Goal: Register for event/course

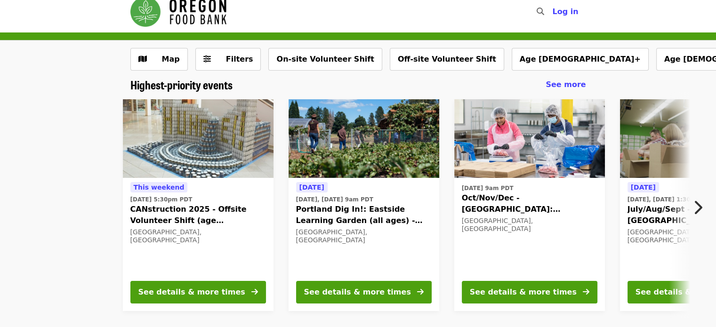
scroll to position [8, 0]
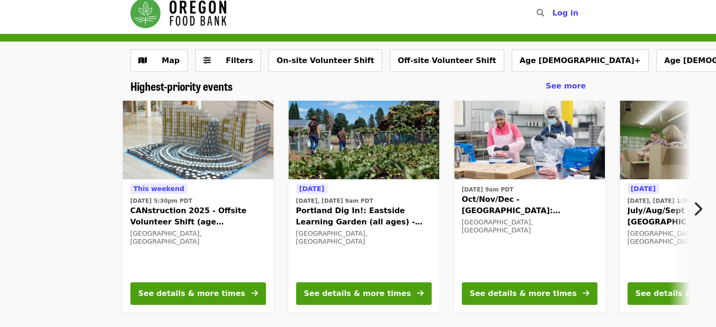
drag, startPoint x: 191, startPoint y: 210, endPoint x: 164, endPoint y: 212, distance: 27.0
click at [164, 212] on span "CANstruction 2025 - Offsite Volunteer Shift (age [DEMOGRAPHIC_DATA]+)" at bounding box center [198, 216] width 136 height 23
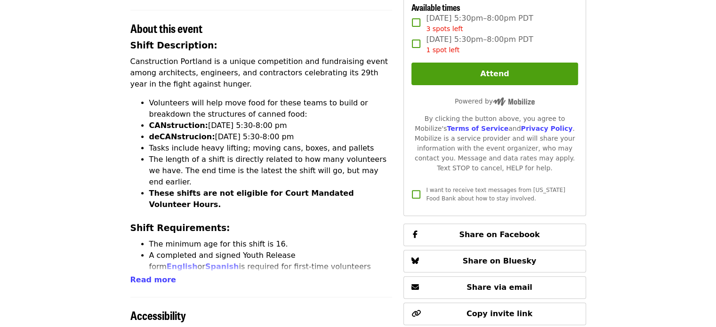
scroll to position [324, 0]
drag, startPoint x: 147, startPoint y: 258, endPoint x: 137, endPoint y: 262, distance: 10.8
click at [137, 274] on button "Read more" at bounding box center [153, 279] width 46 height 11
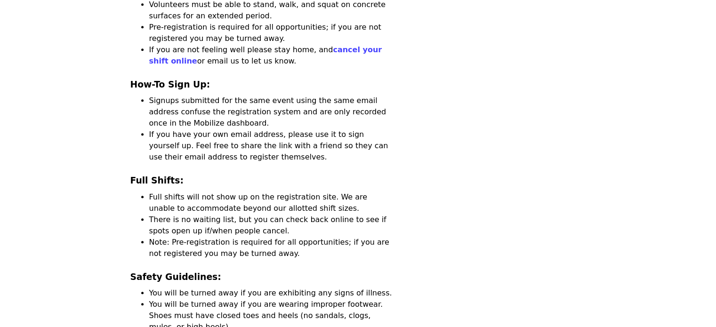
scroll to position [688, 0]
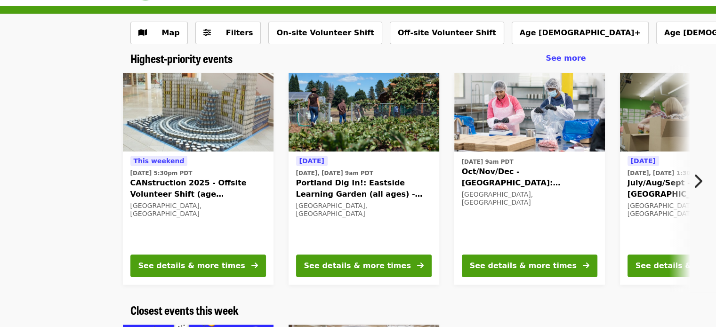
scroll to position [35, 0]
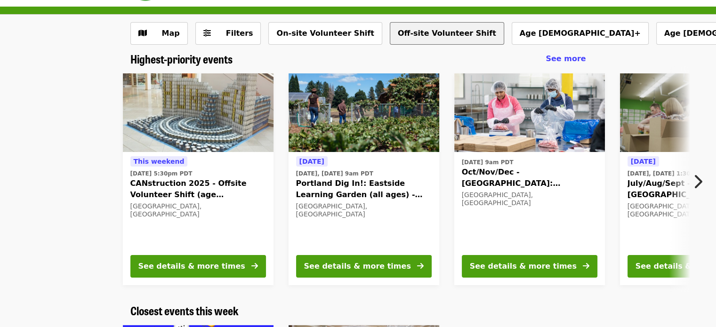
drag, startPoint x: 389, startPoint y: 33, endPoint x: 381, endPoint y: 28, distance: 9.5
click at [390, 28] on button "Off-site Volunteer Shift" at bounding box center [447, 33] width 114 height 23
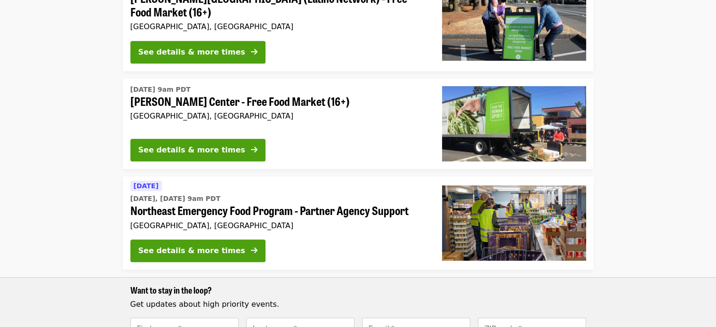
scroll to position [452, 0]
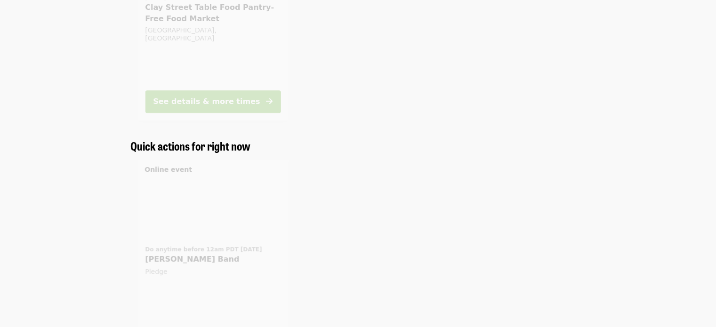
scroll to position [35, 0]
